Goal: Navigation & Orientation: Find specific page/section

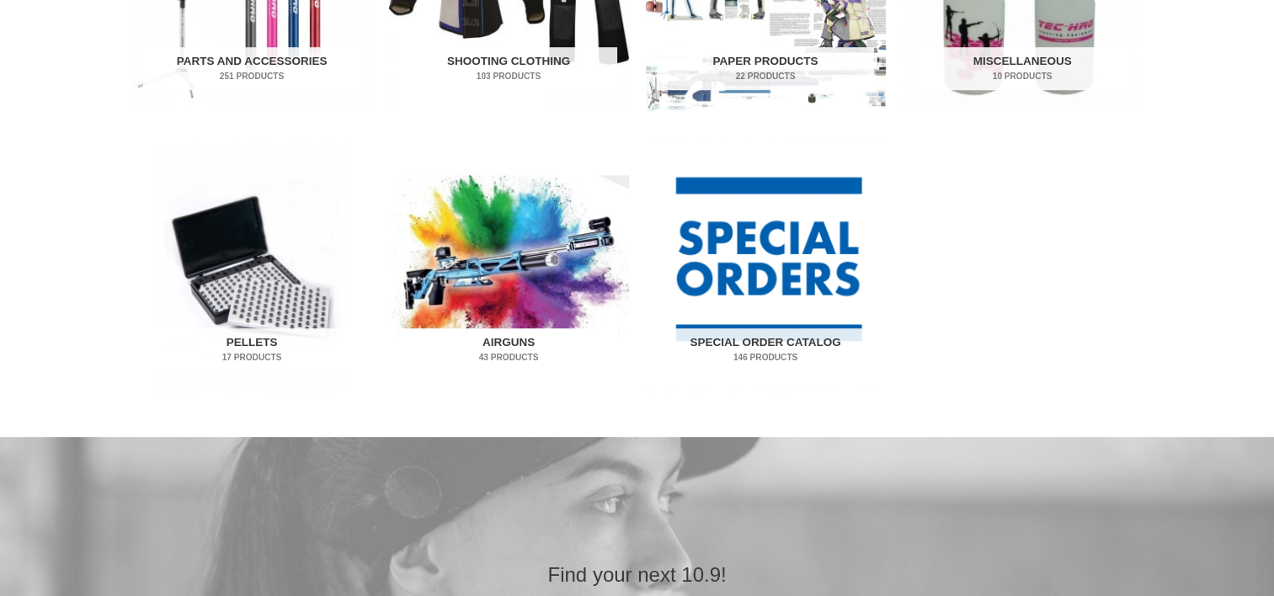
scroll to position [1094, 0]
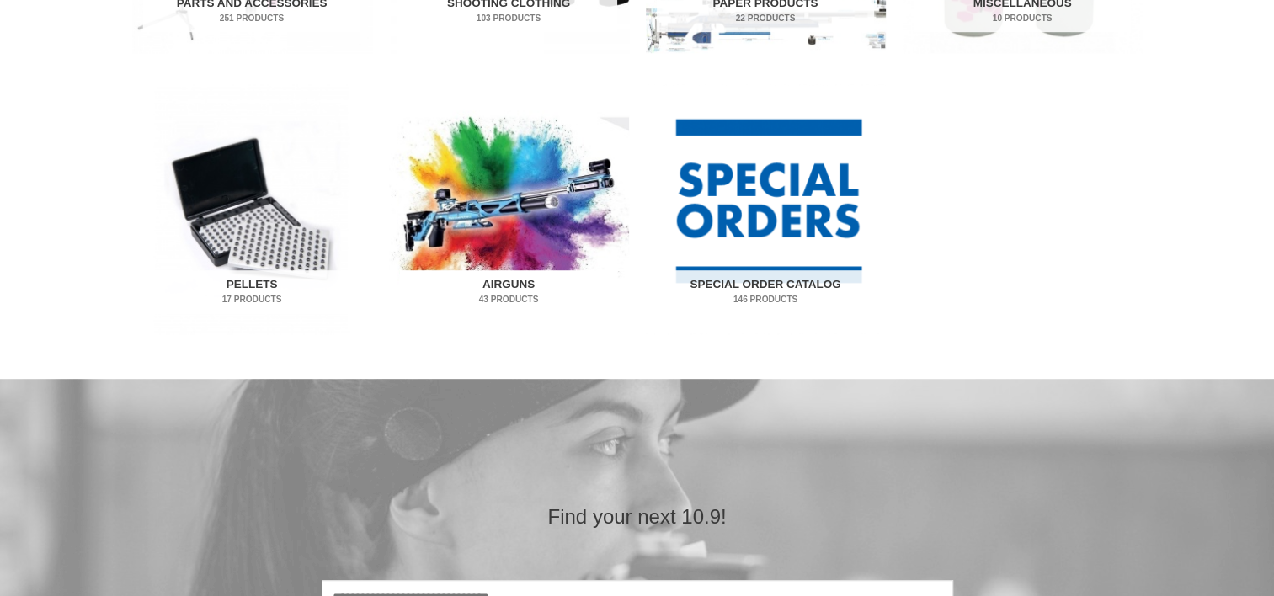
click at [485, 283] on h2 "Airguns 43 Products" at bounding box center [508, 292] width 217 height 44
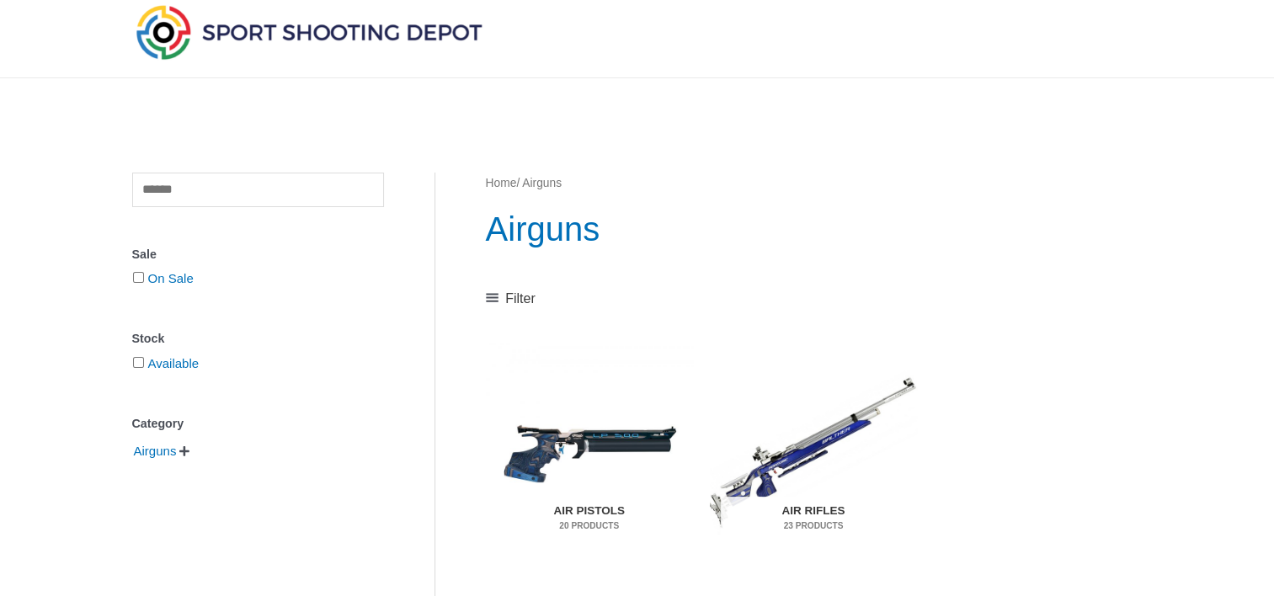
scroll to position [84, 0]
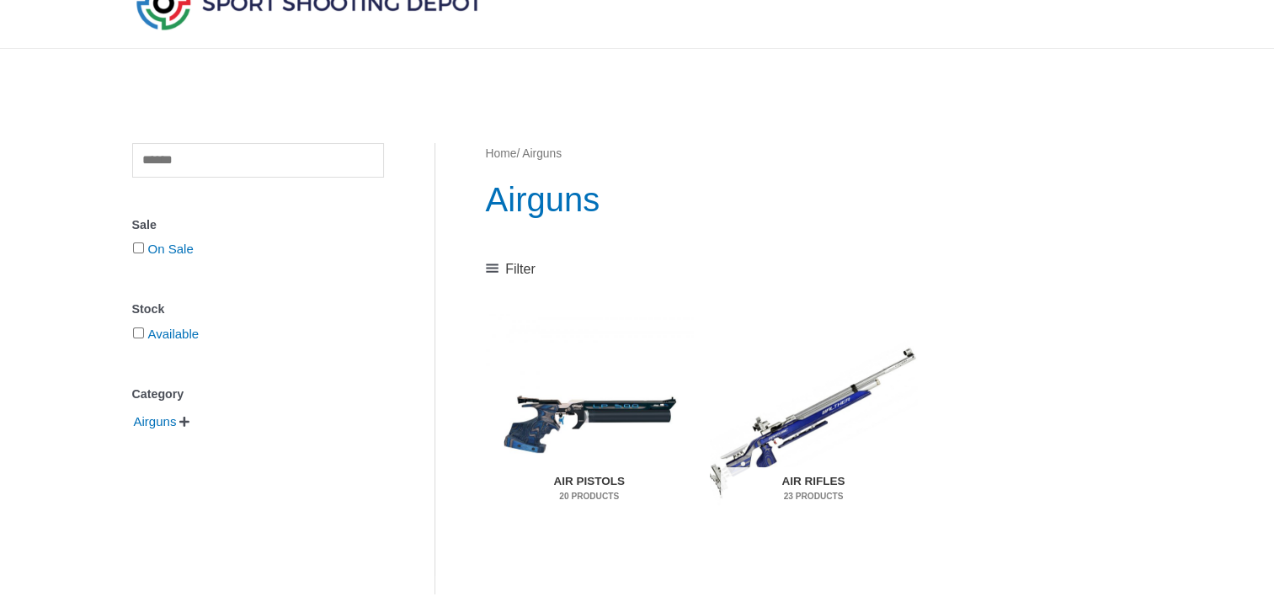
click at [573, 482] on h2 "Air Pistols 20 Products" at bounding box center [589, 489] width 184 height 44
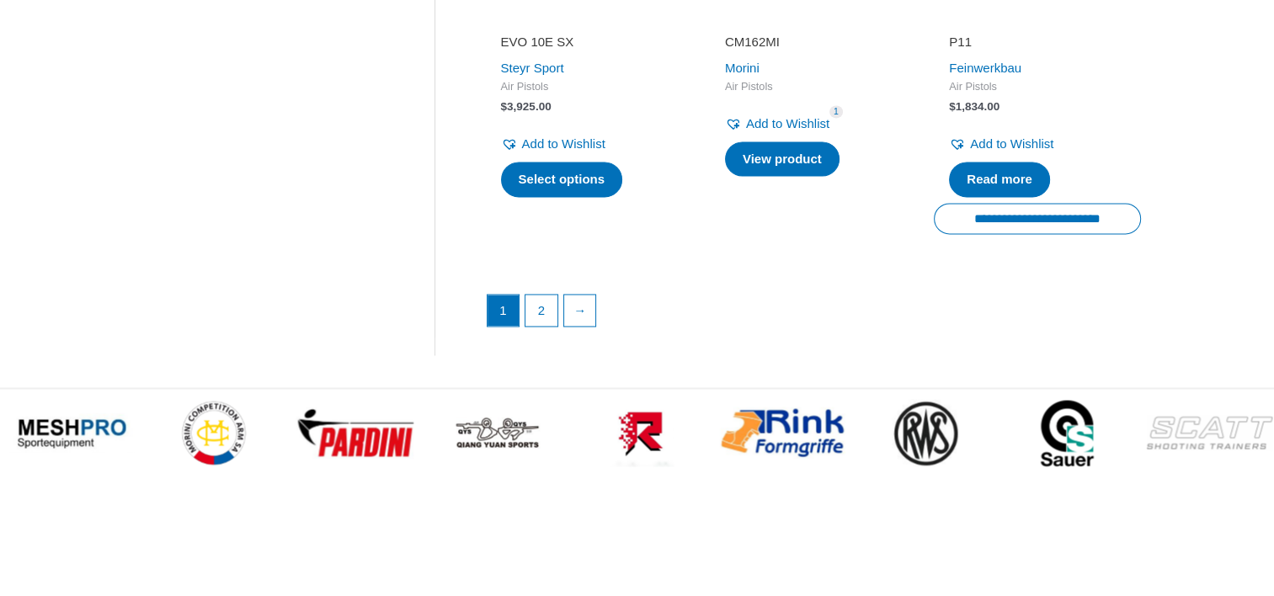
scroll to position [2525, 0]
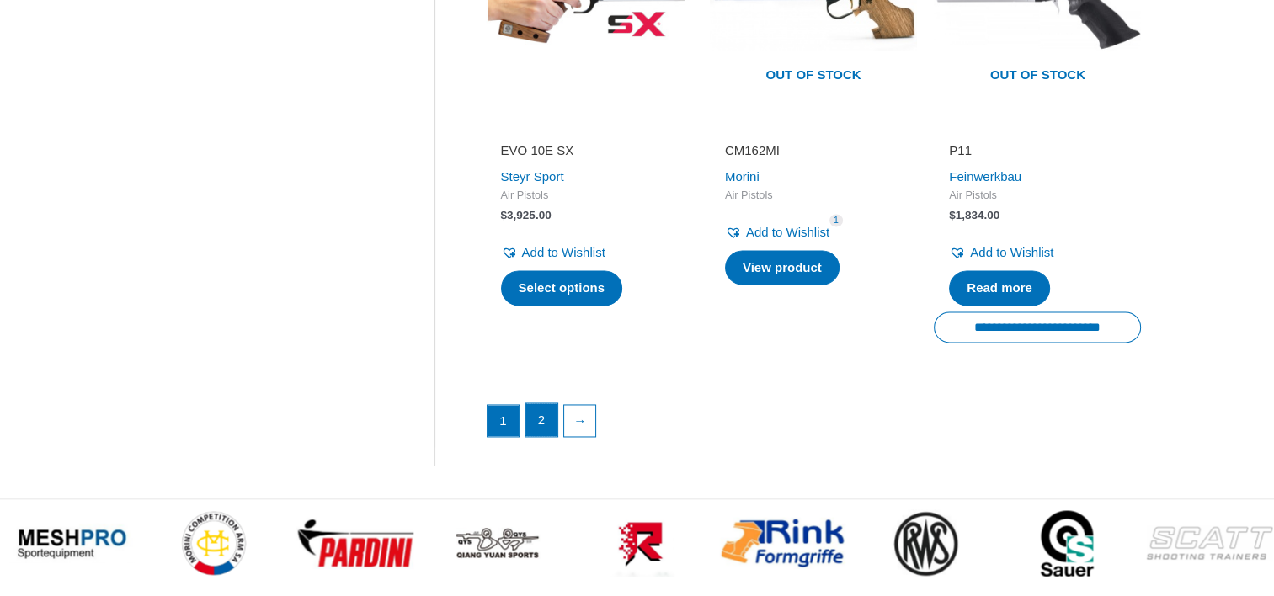
click at [545, 404] on link "2" at bounding box center [541, 420] width 32 height 34
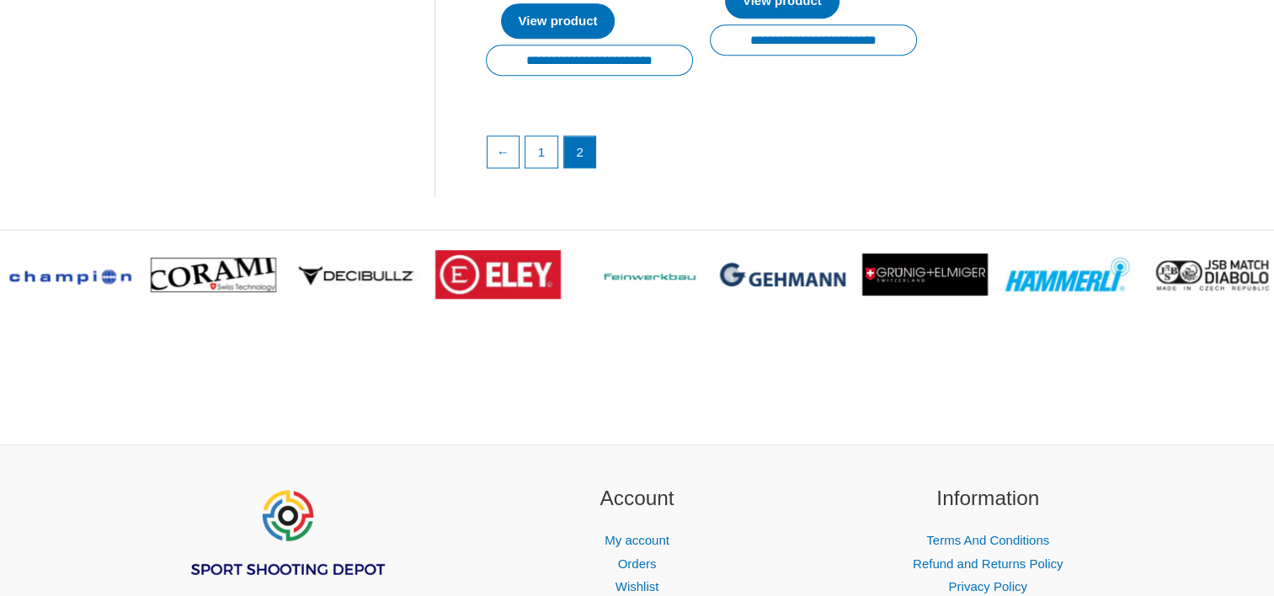
scroll to position [1263, 0]
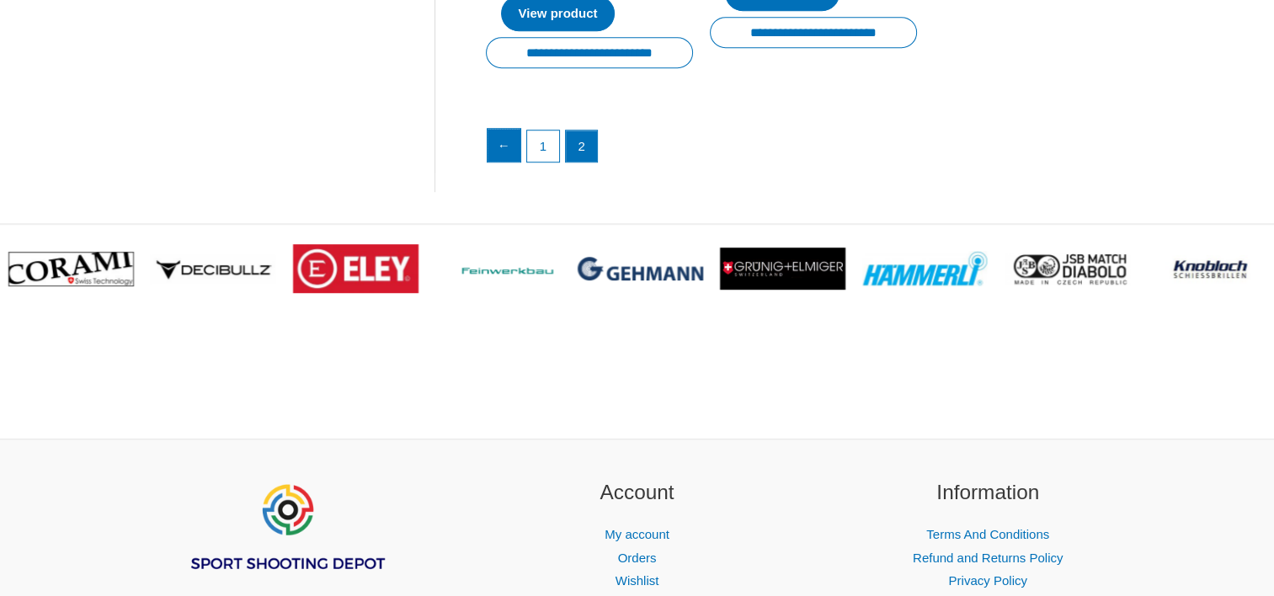
click at [504, 141] on link "←" at bounding box center [504, 146] width 34 height 34
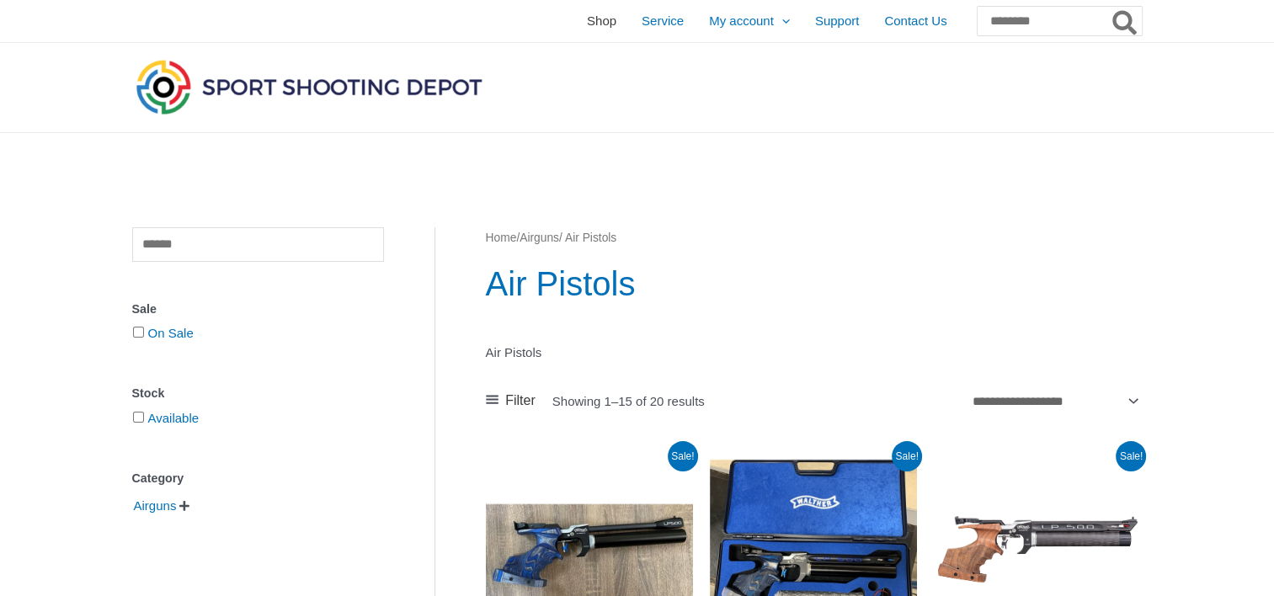
click at [587, 24] on span "Shop" at bounding box center [601, 21] width 29 height 42
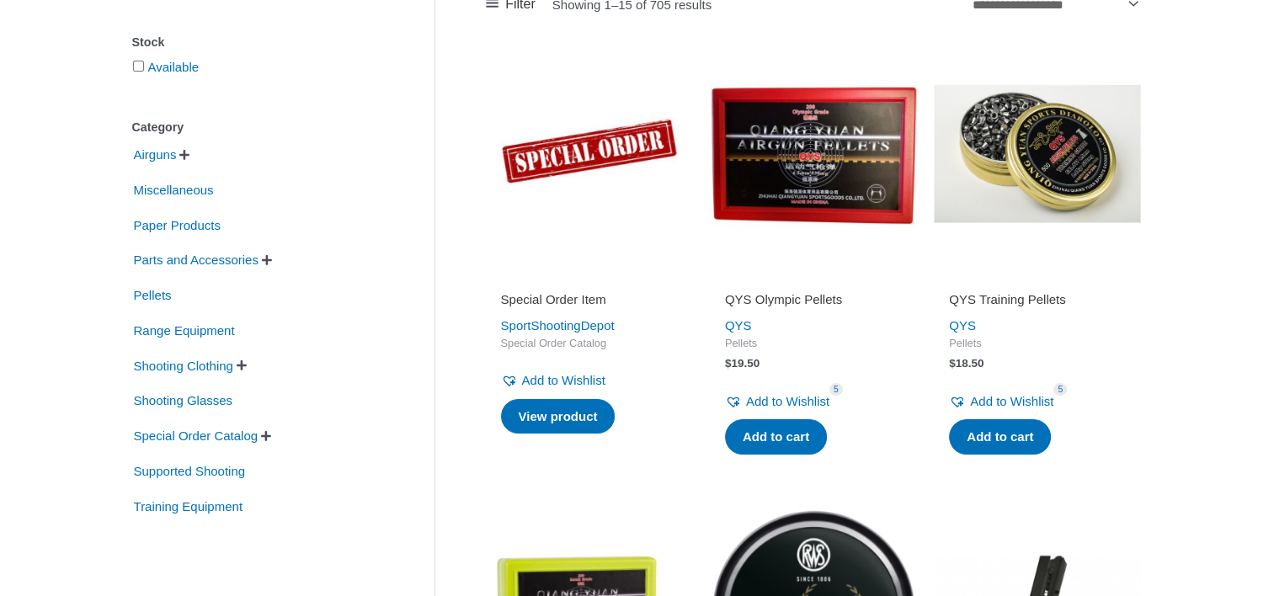
scroll to position [337, 0]
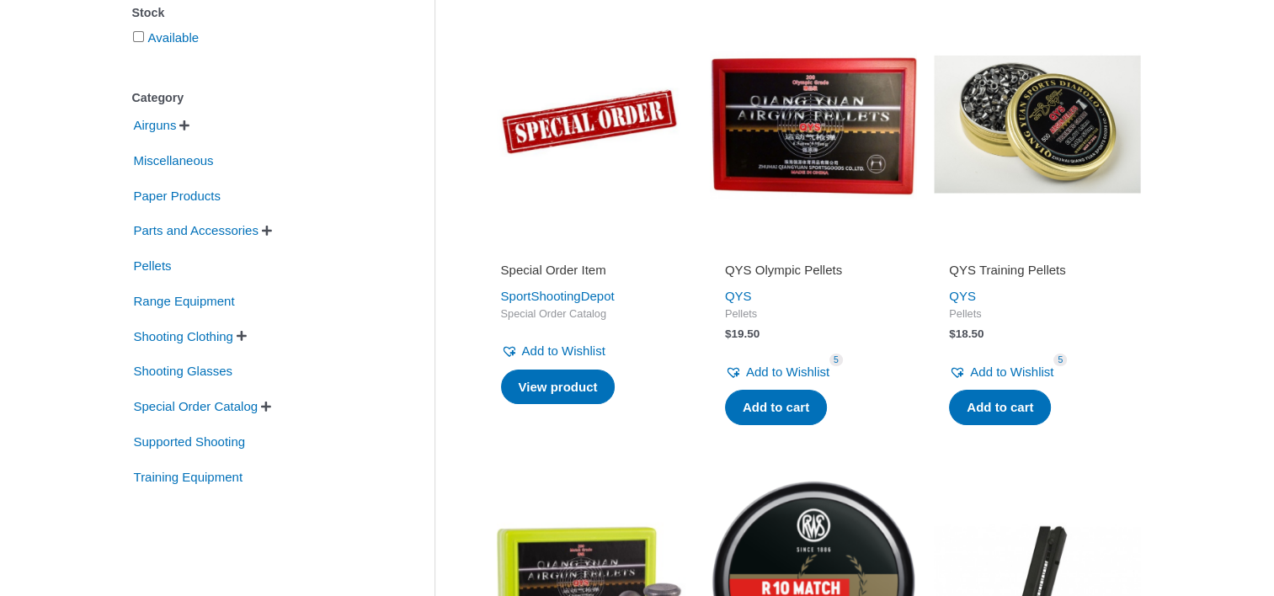
click at [271, 404] on span "" at bounding box center [266, 407] width 10 height 12
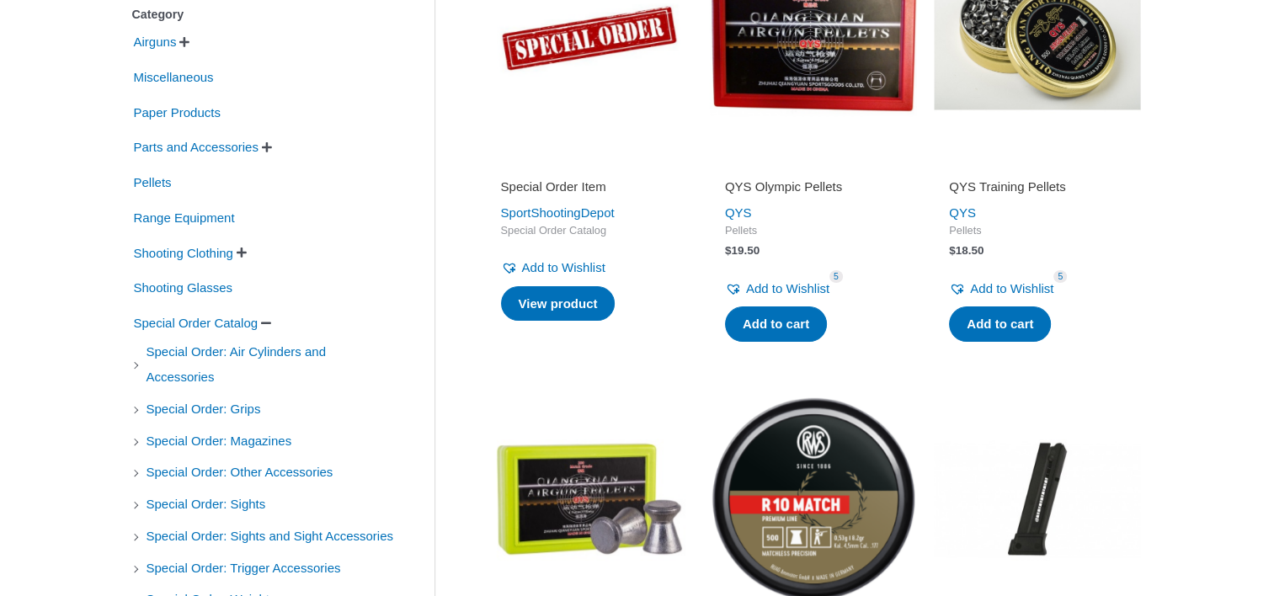
scroll to position [421, 0]
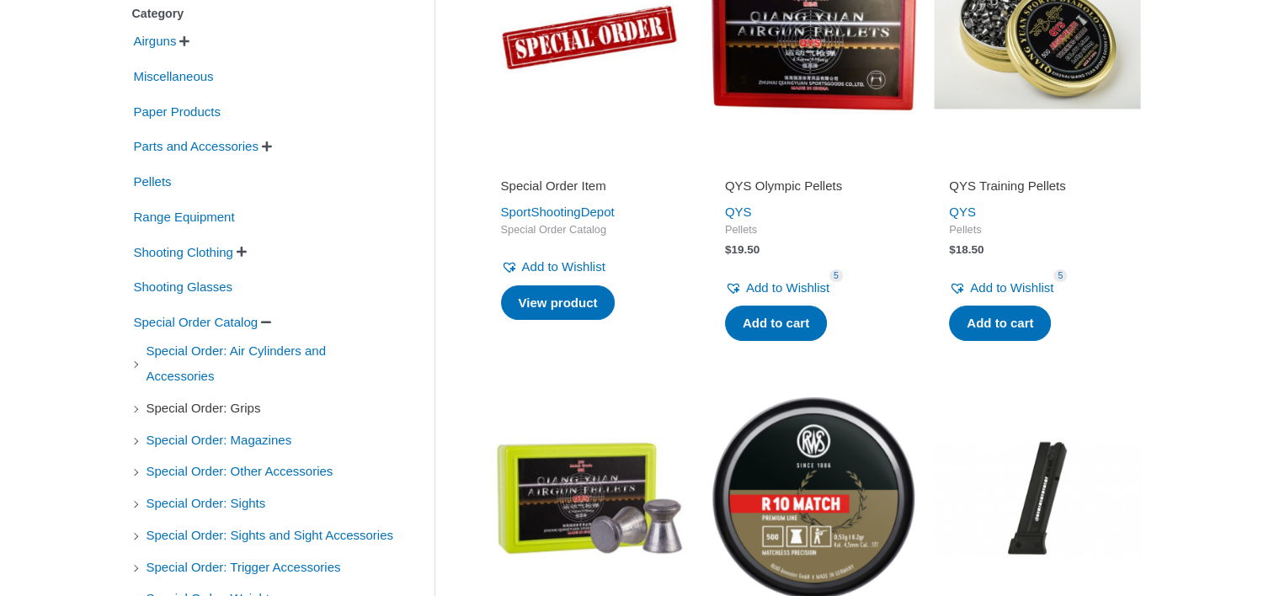
click at [204, 411] on span "Special Order: Grips" at bounding box center [204, 408] width 118 height 29
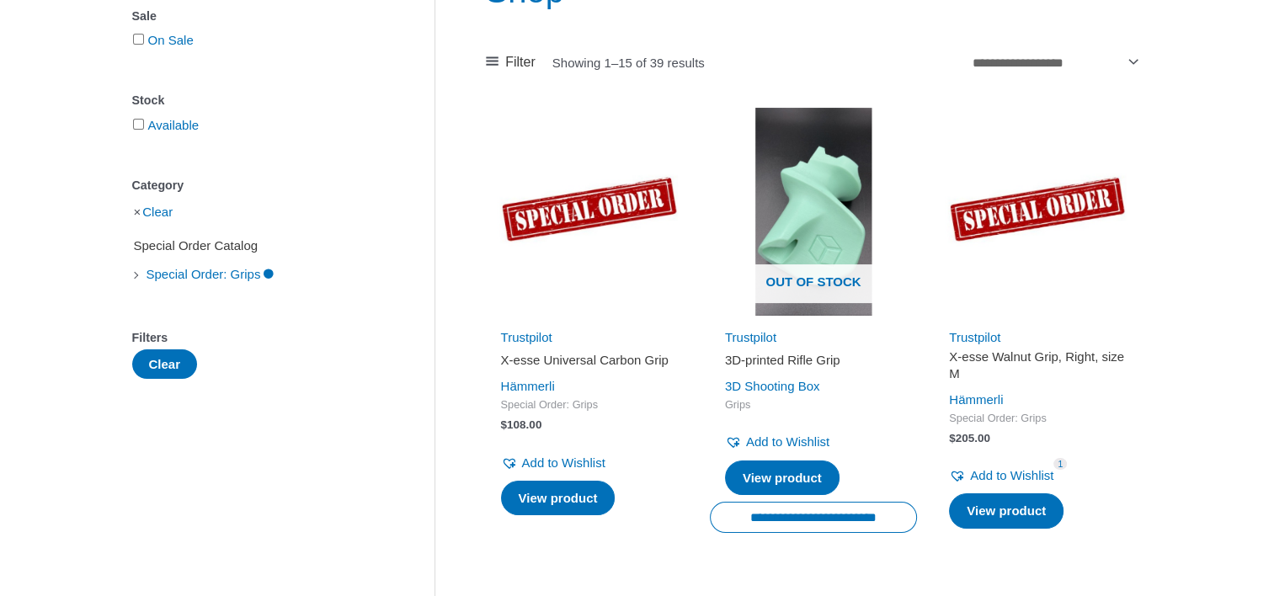
scroll to position [253, 0]
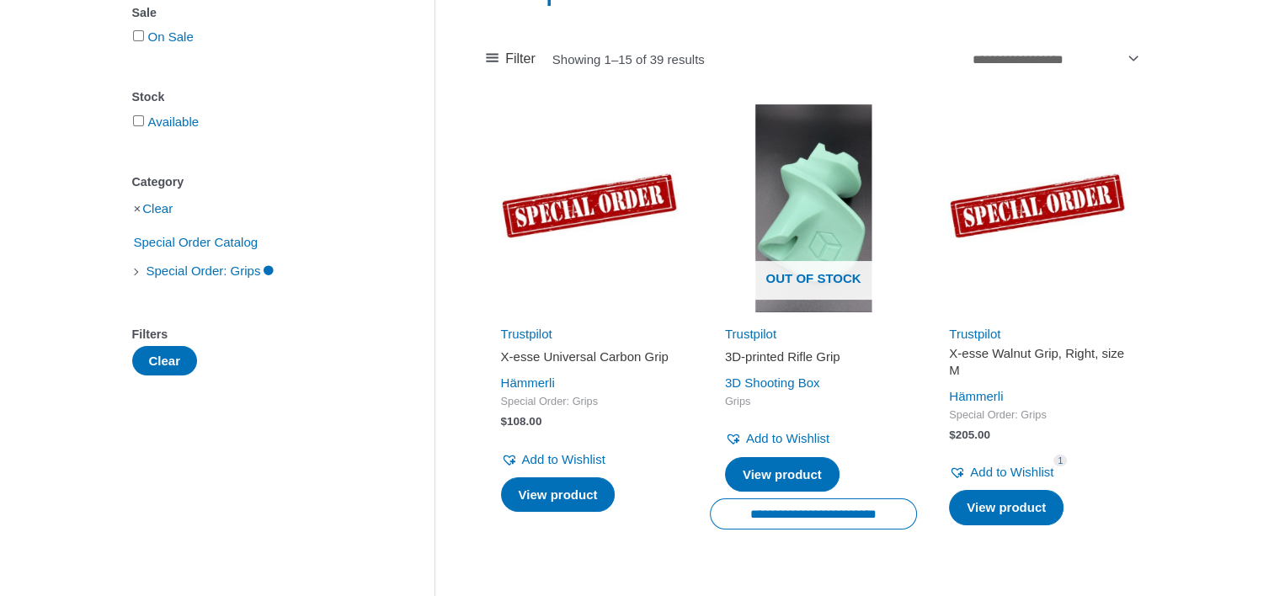
scroll to position [421, 0]
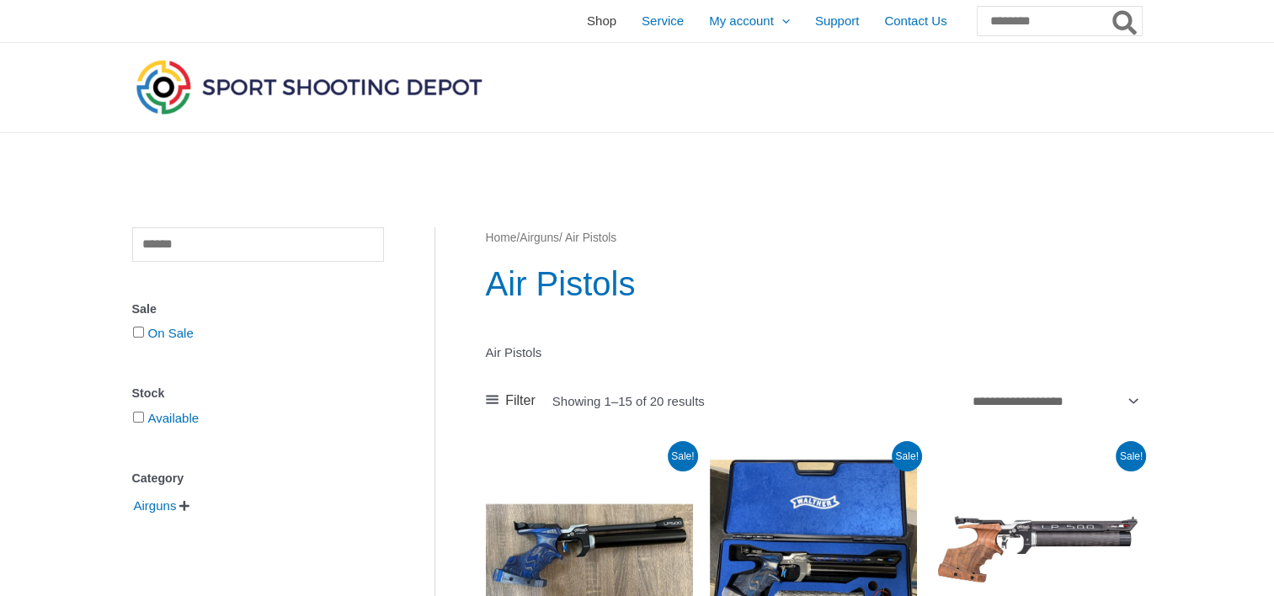
click at [587, 19] on span "Shop" at bounding box center [601, 21] width 29 height 42
